Goal: Navigation & Orientation: Find specific page/section

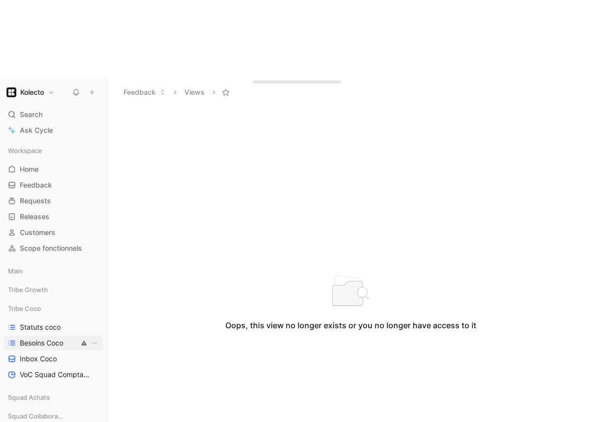
click at [49, 338] on span "Besoins Coco" at bounding box center [41, 343] width 43 height 10
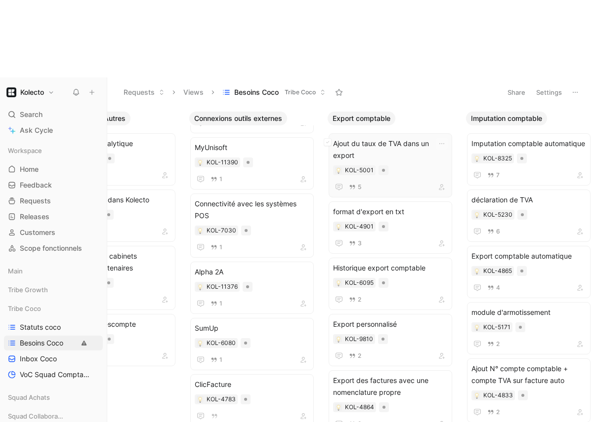
click at [419, 165] on div "KOL-5001" at bounding box center [390, 170] width 115 height 10
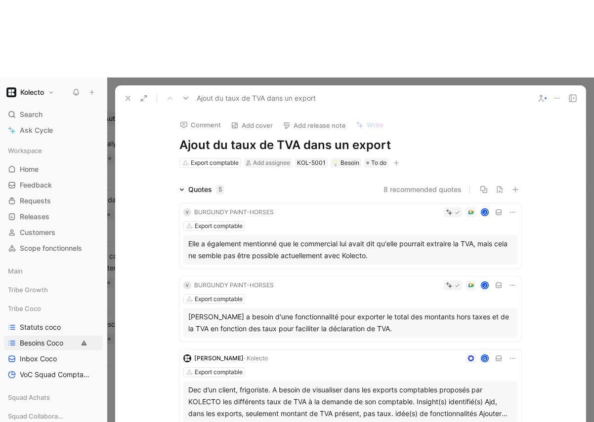
click at [126, 94] on icon at bounding box center [128, 98] width 8 height 8
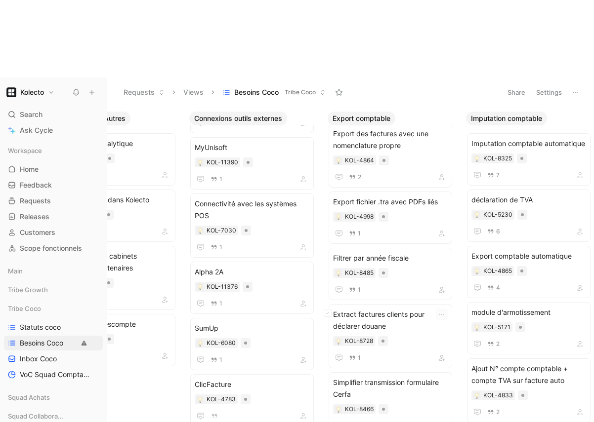
scroll to position [255, 0]
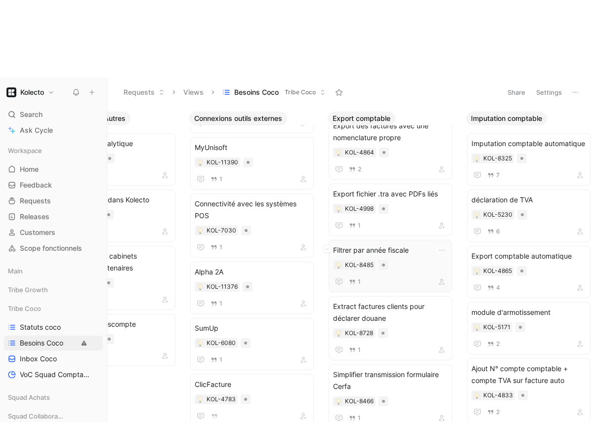
click at [394, 245] on div "Filtrer par année fiscale KOL-8485 1" at bounding box center [390, 266] width 115 height 43
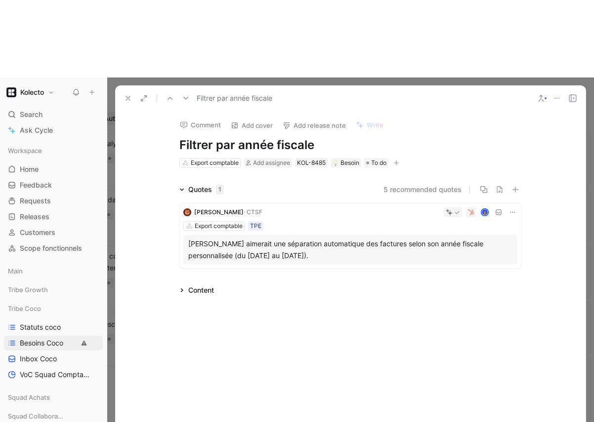
click at [563, 184] on div "Quotes 1 5 recommended quotes [PERSON_NAME] · CTSF Export comptable TPE [PERSON…" at bounding box center [350, 228] width 470 height 89
click at [128, 94] on icon at bounding box center [128, 98] width 8 height 8
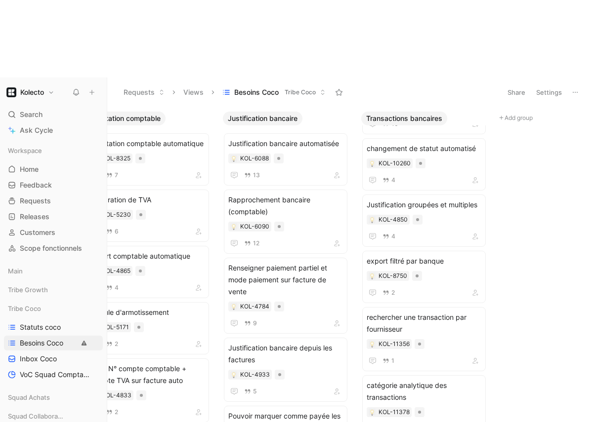
scroll to position [55, 0]
